Goal: Navigation & Orientation: Find specific page/section

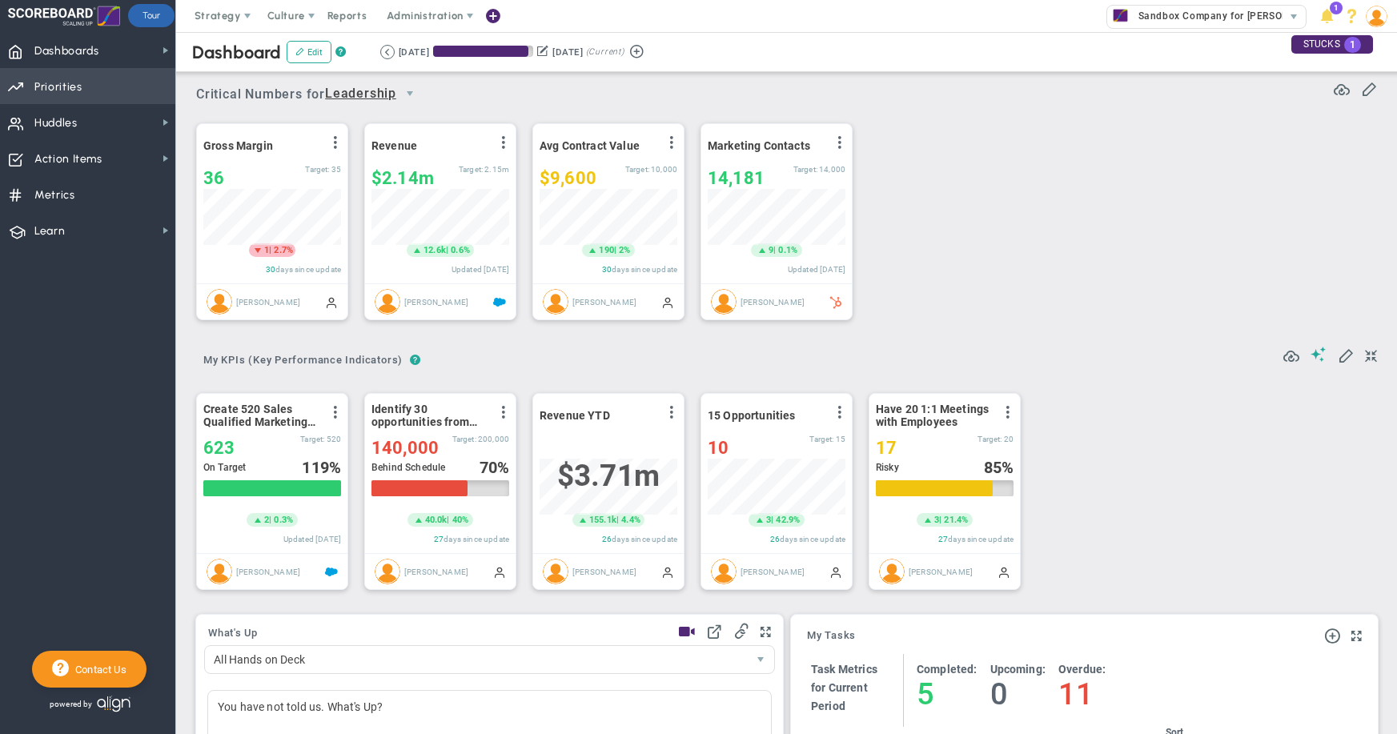
click at [94, 96] on span "Priorities OKR Tree Priorities OKRs" at bounding box center [87, 86] width 175 height 36
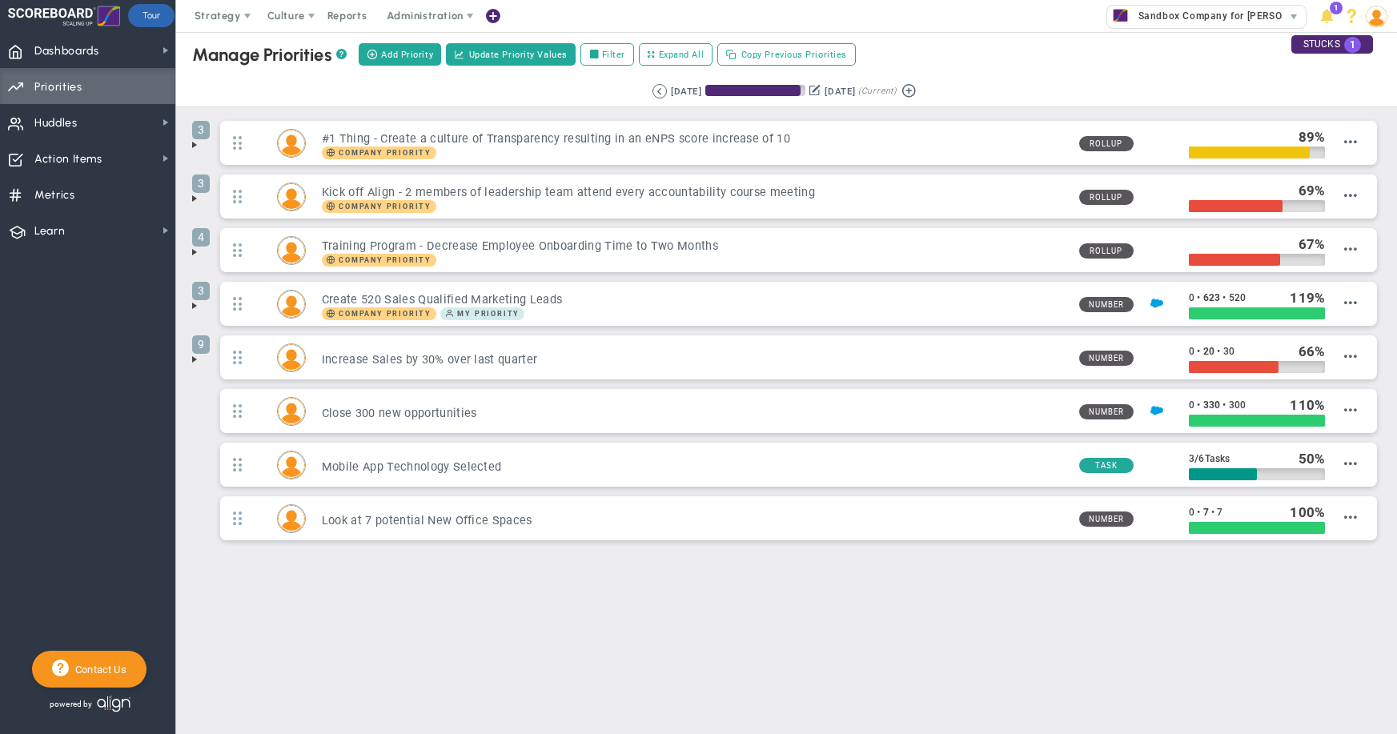
click at [194, 146] on span at bounding box center [194, 144] width 13 height 13
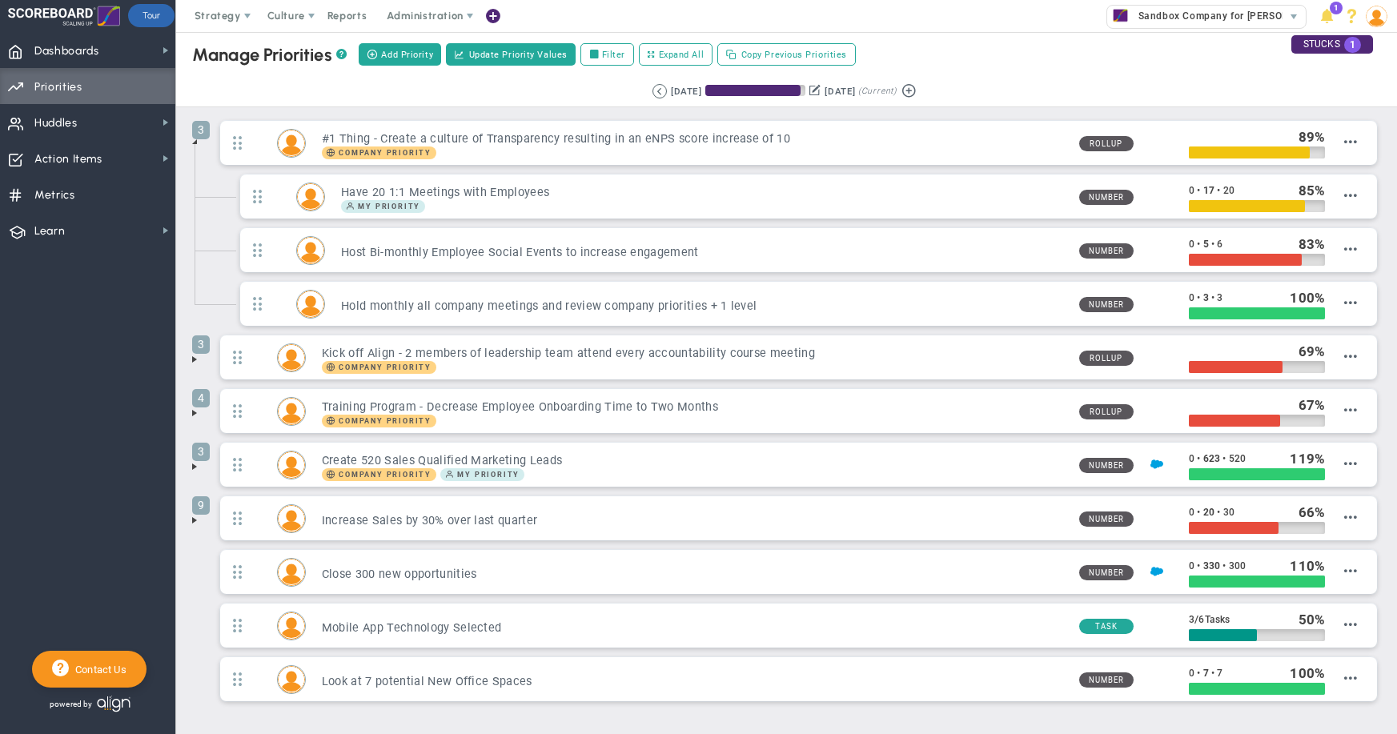
click at [194, 146] on span at bounding box center [194, 141] width 13 height 13
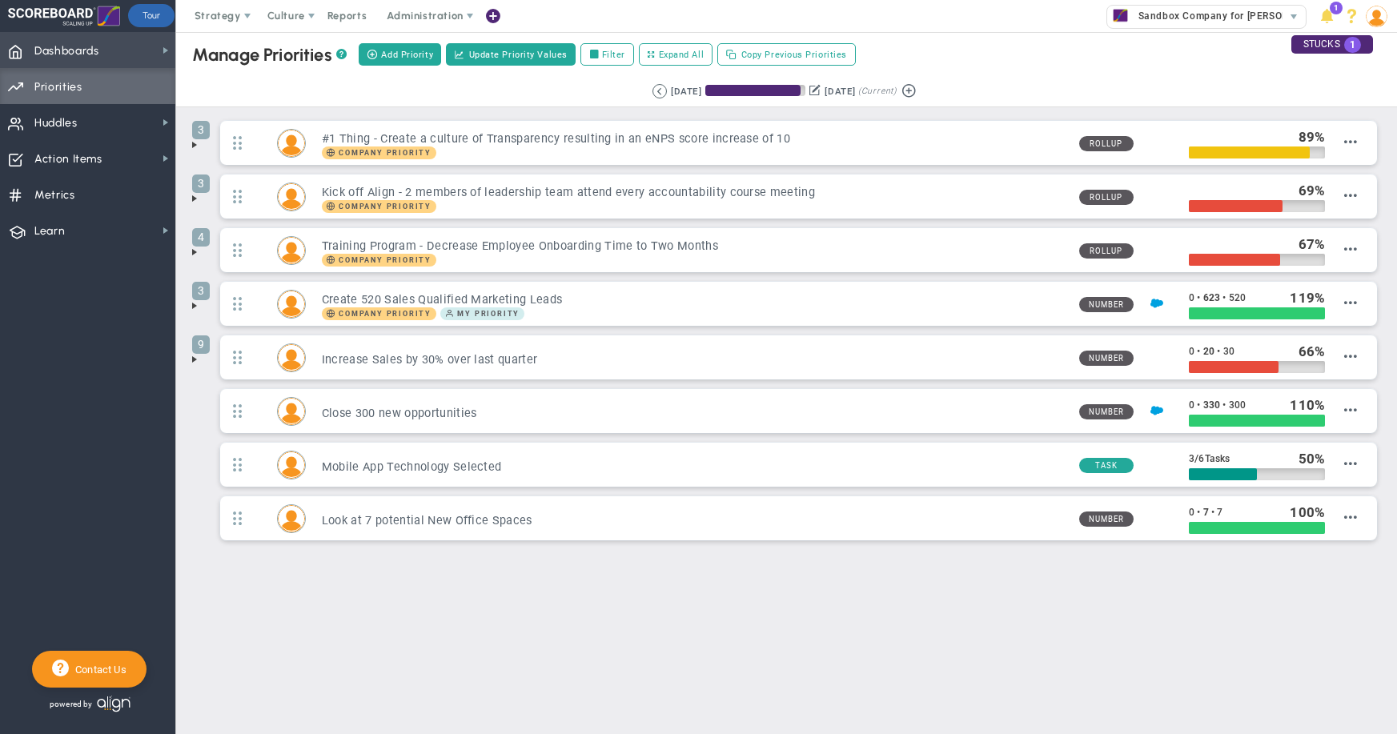
click at [62, 56] on span "Dashboards" at bounding box center [66, 51] width 65 height 34
click at [26, 56] on span "Dashboards Dashboards" at bounding box center [87, 50] width 175 height 36
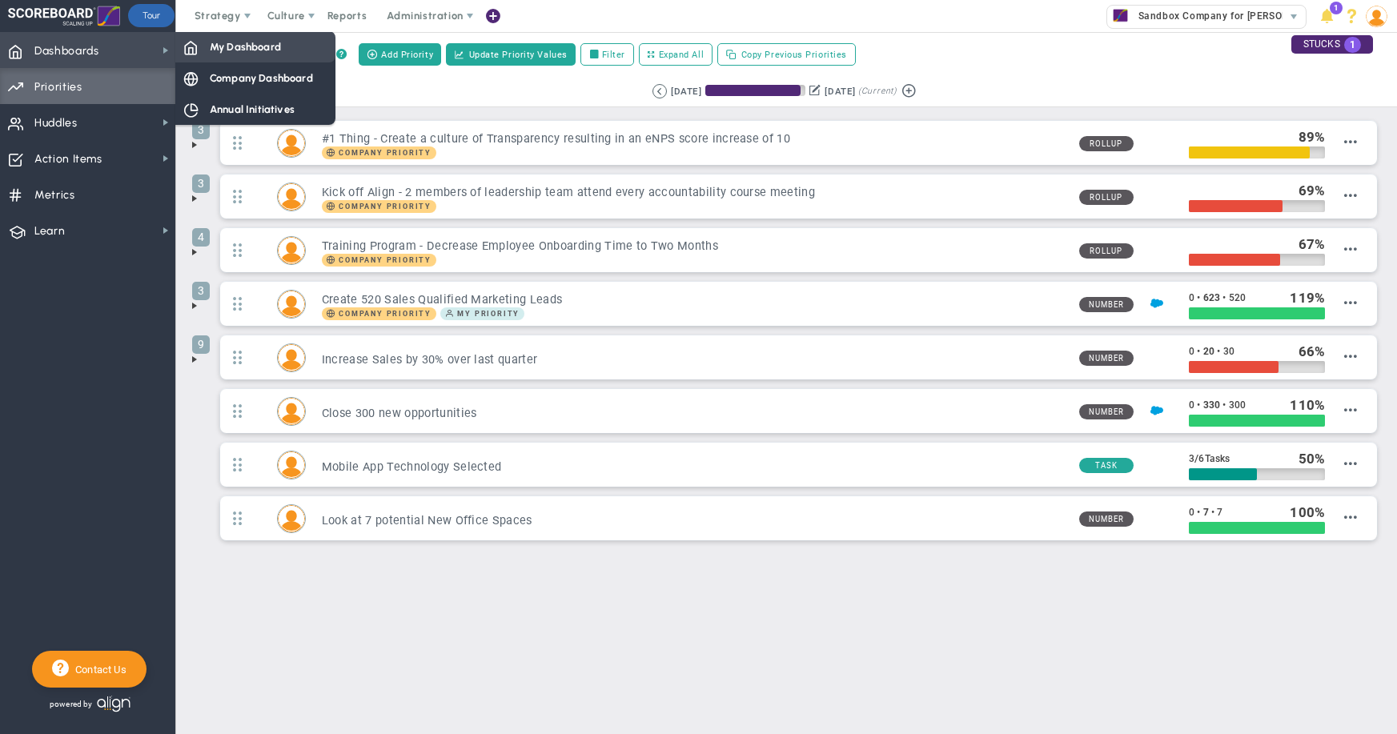
click at [211, 50] on span "My Dashboard" at bounding box center [245, 46] width 71 height 15
